Goal: Task Accomplishment & Management: Manage account settings

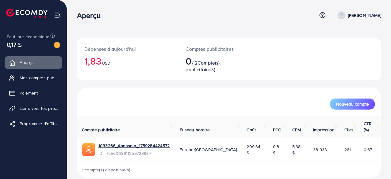
click at [367, 16] on font "[PERSON_NAME]" at bounding box center [364, 15] width 33 height 6
click at [340, 36] on font "Profil" at bounding box center [341, 36] width 11 height 7
select select "******"
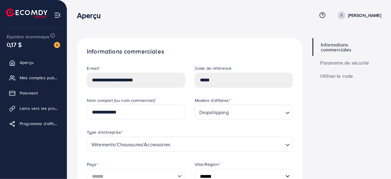
click at [354, 14] on font "[PERSON_NAME]" at bounding box center [364, 15] width 33 height 6
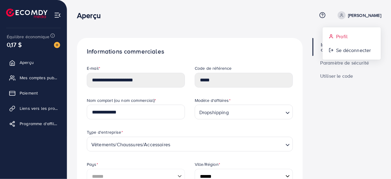
click at [341, 35] on font "Profil" at bounding box center [341, 36] width 11 height 7
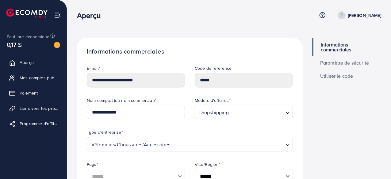
click at [357, 23] on div "Aperçu Centre d'aide Contacter le support Terme et politique À propos de nous […" at bounding box center [229, 15] width 304 height 17
click at [364, 15] on font "[PERSON_NAME]" at bounding box center [364, 15] width 33 height 6
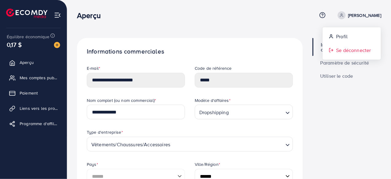
click at [343, 51] on font "Se déconnecter" at bounding box center [353, 50] width 35 height 7
